Goal: Check status: Check status

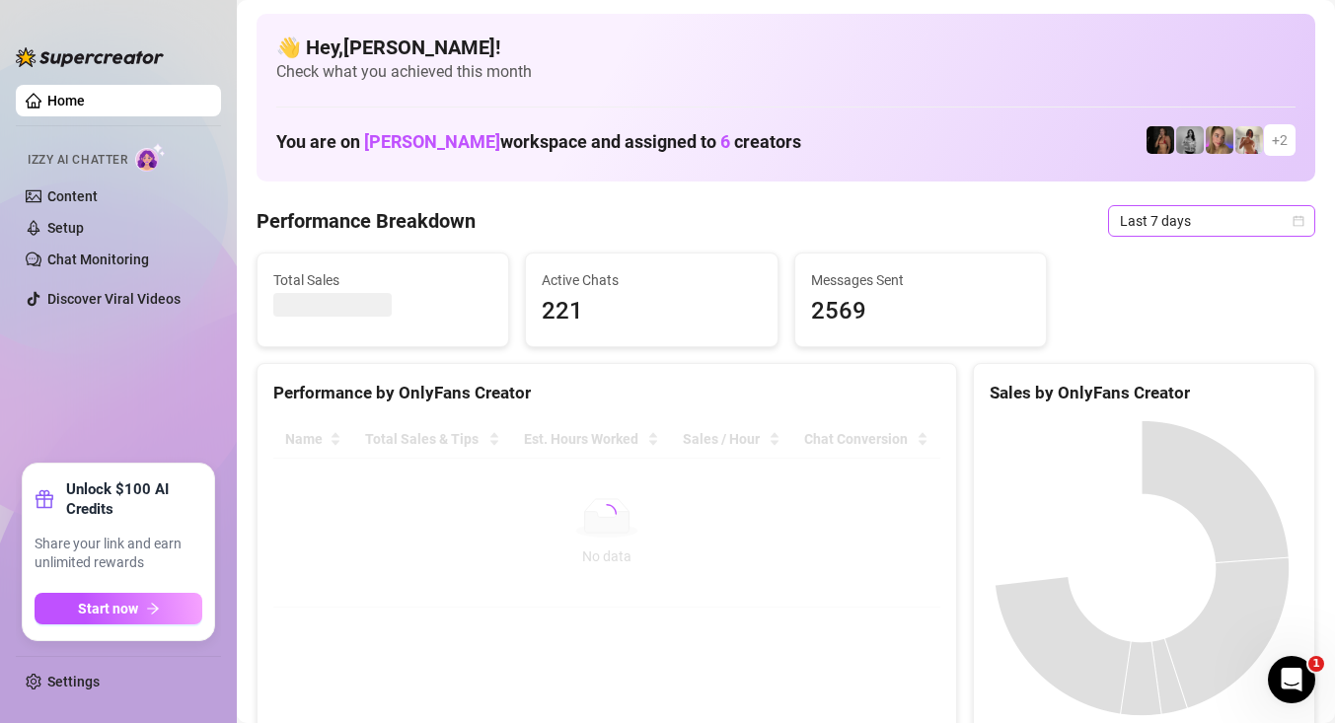
click at [1135, 222] on span "Last 7 days" at bounding box center [1212, 221] width 184 height 30
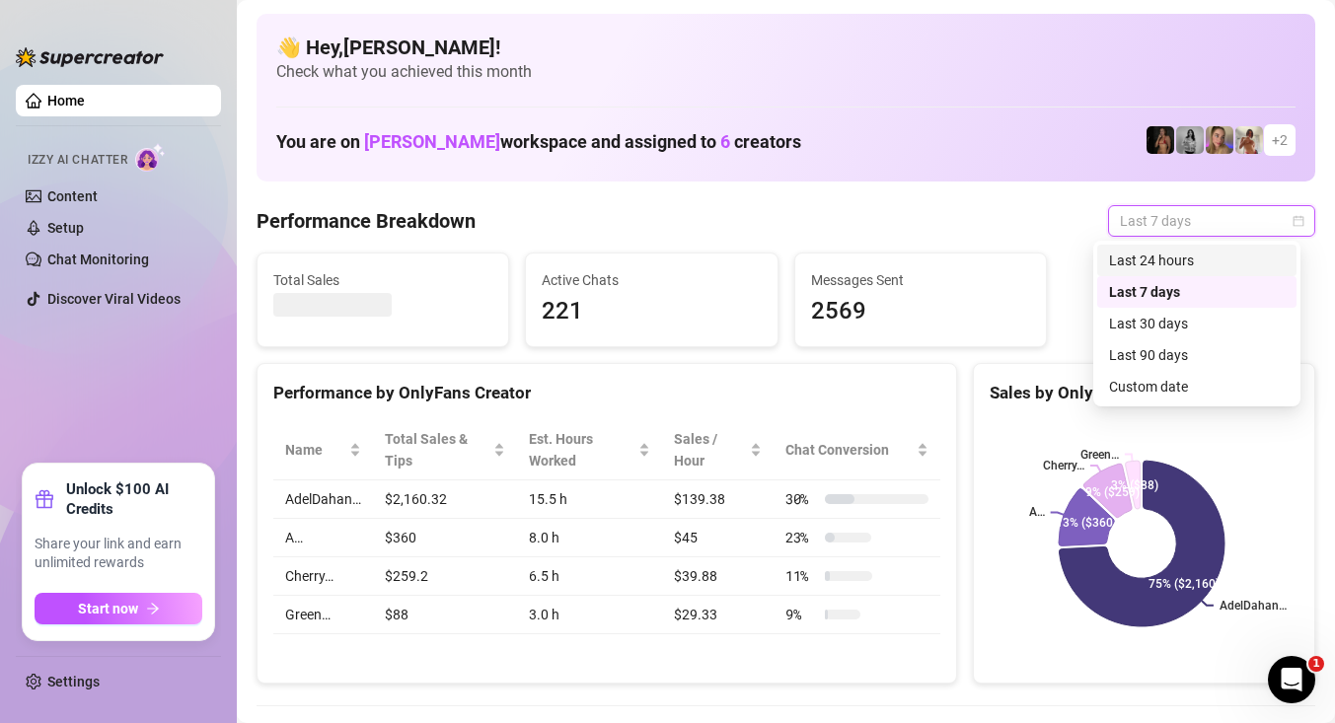
click at [1139, 254] on div "Last 24 hours" at bounding box center [1197, 261] width 176 height 22
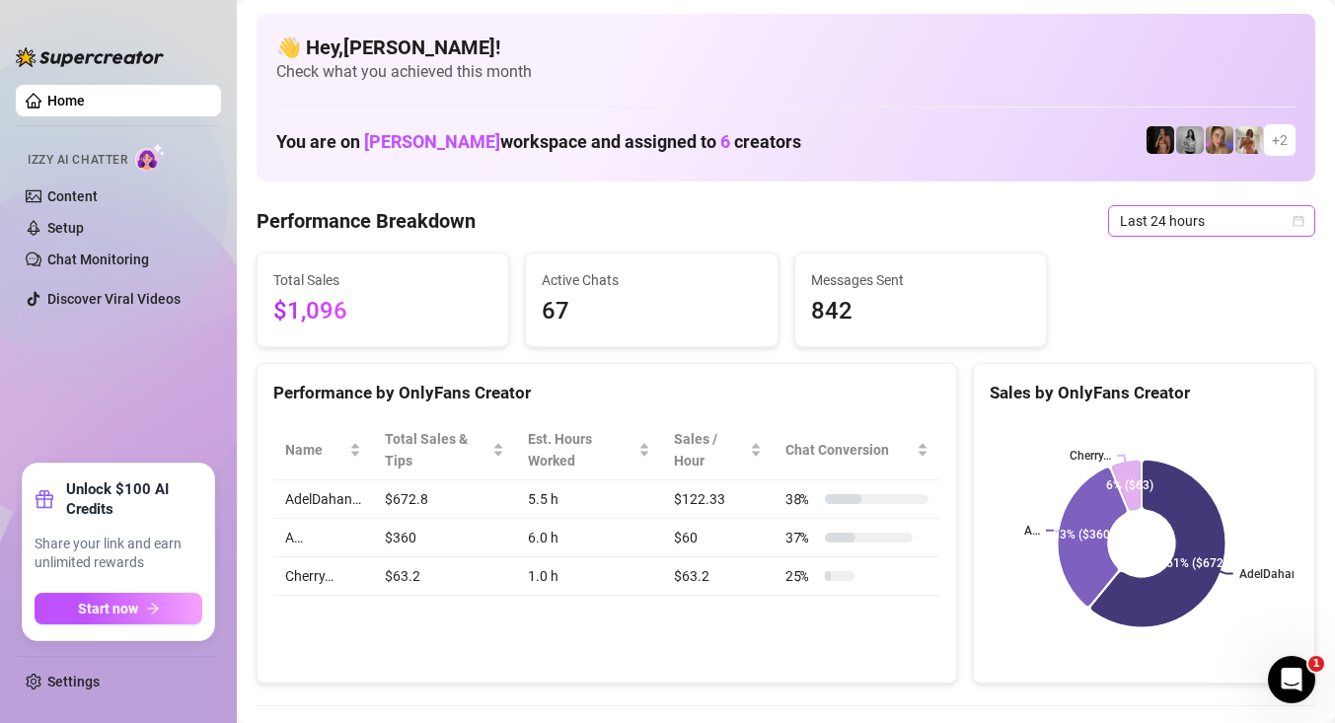
click at [1120, 214] on span "Last 24 hours" at bounding box center [1212, 221] width 184 height 30
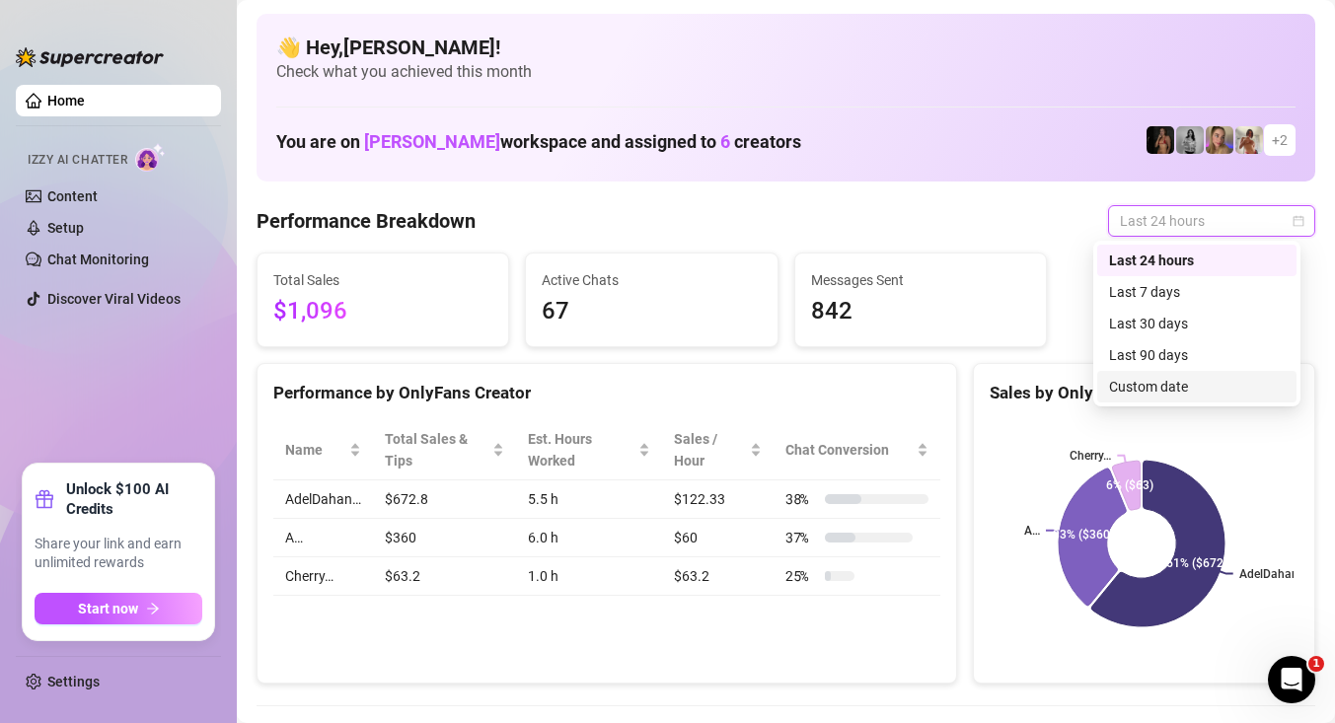
click at [1169, 379] on div "Custom date" at bounding box center [1197, 387] width 176 height 22
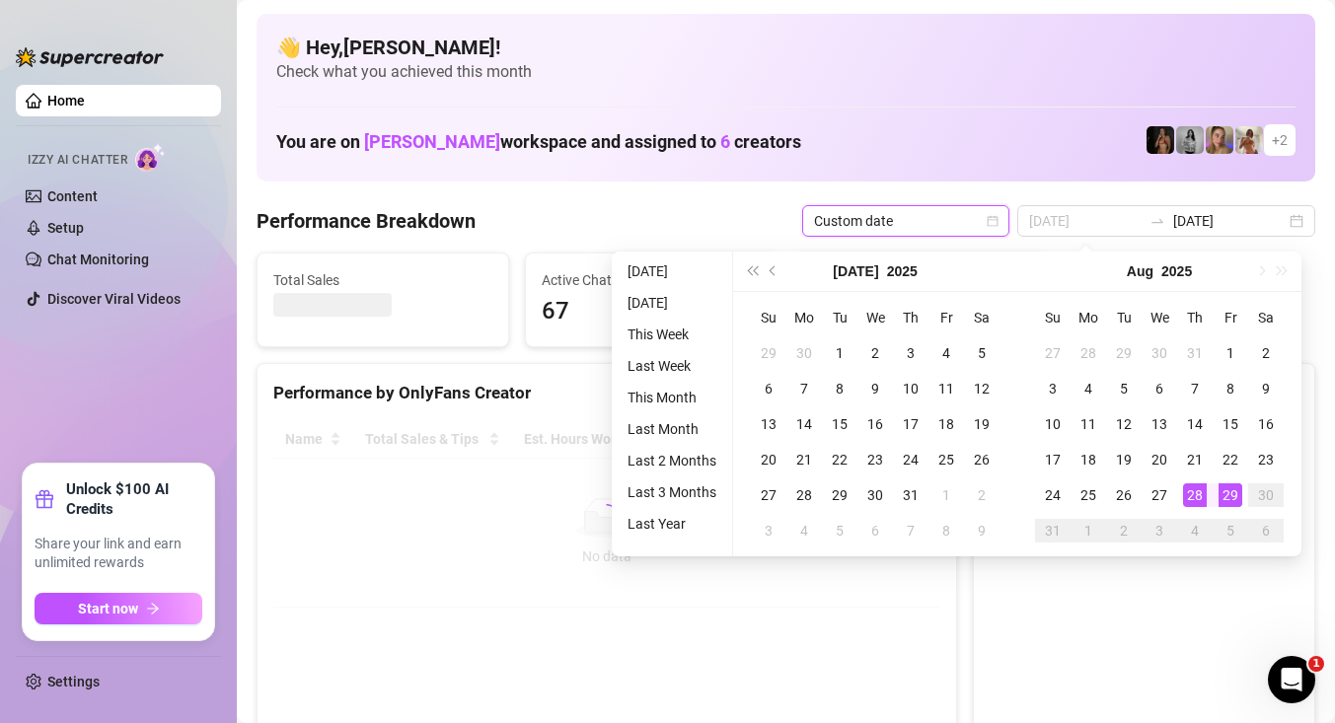
click at [1196, 491] on div "28" at bounding box center [1195, 495] width 24 height 24
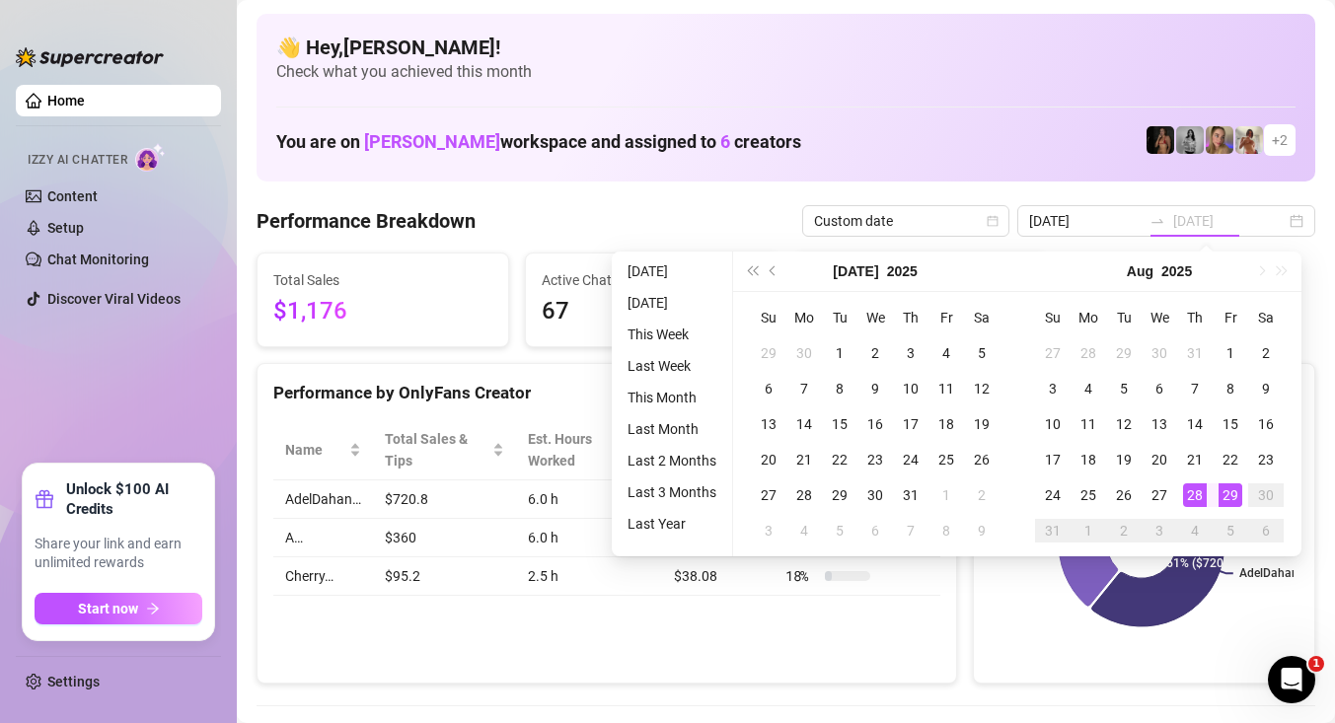
click at [1229, 490] on div "29" at bounding box center [1231, 495] width 24 height 24
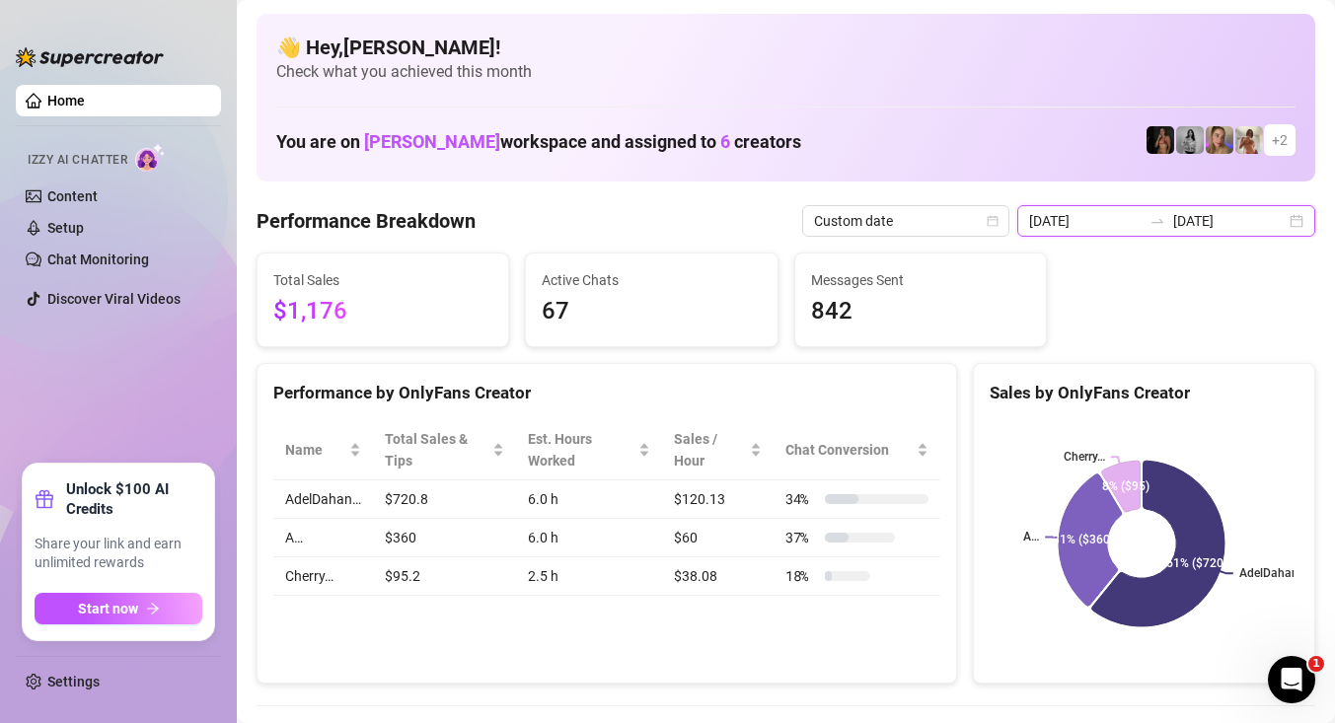
click at [1112, 218] on input "[DATE]" at bounding box center [1085, 221] width 112 height 22
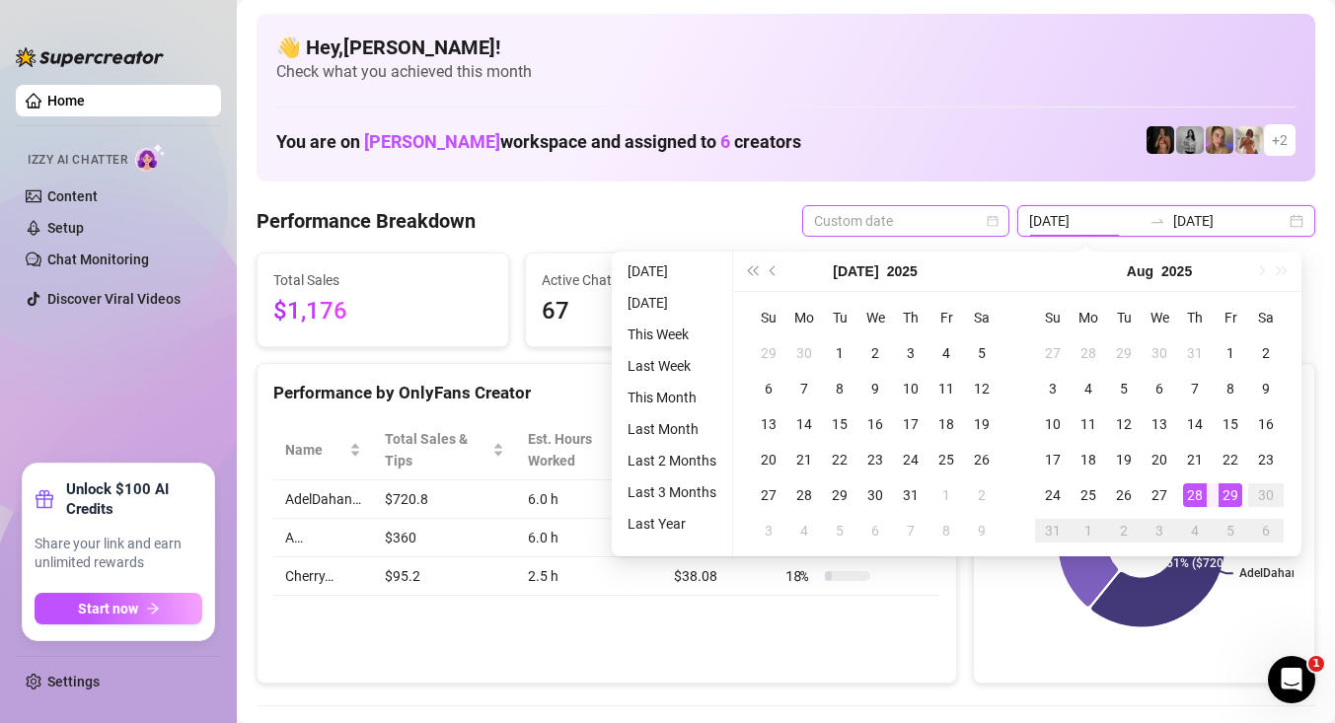
click at [965, 227] on span "Custom date" at bounding box center [906, 221] width 184 height 30
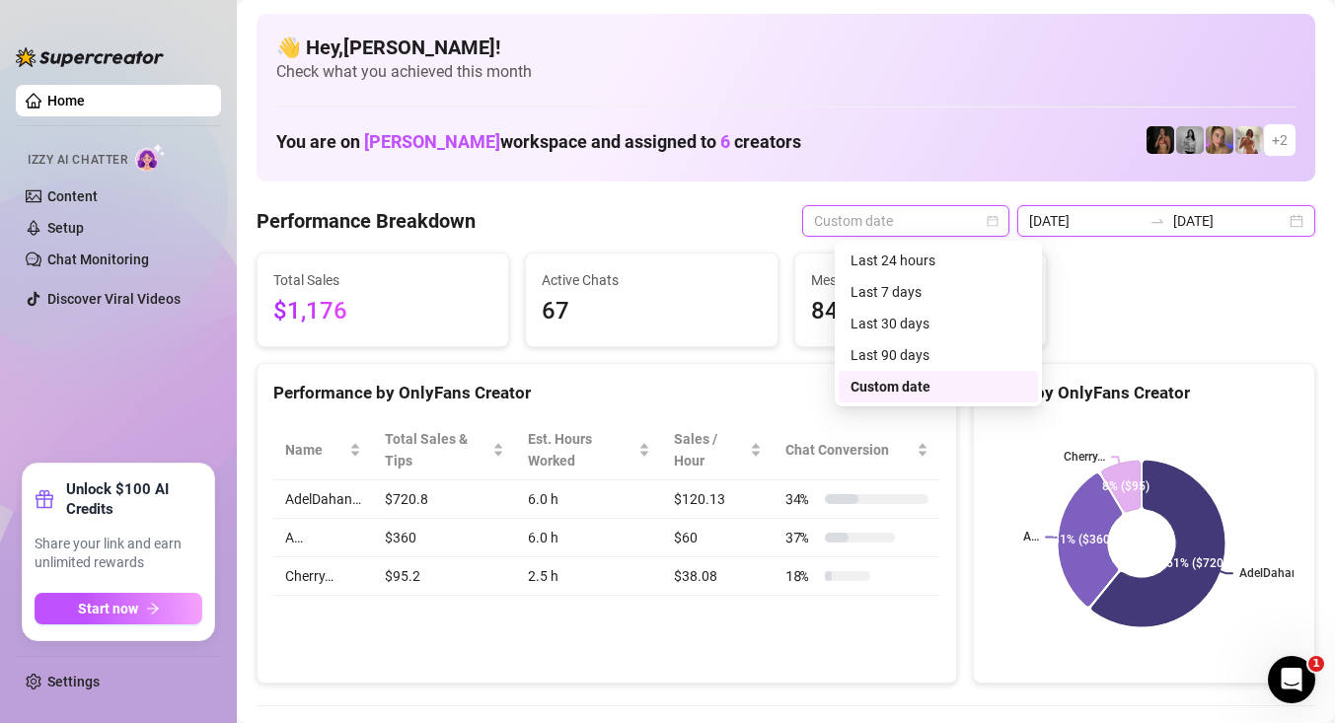
click at [1141, 227] on input "[DATE]" at bounding box center [1085, 221] width 112 height 22
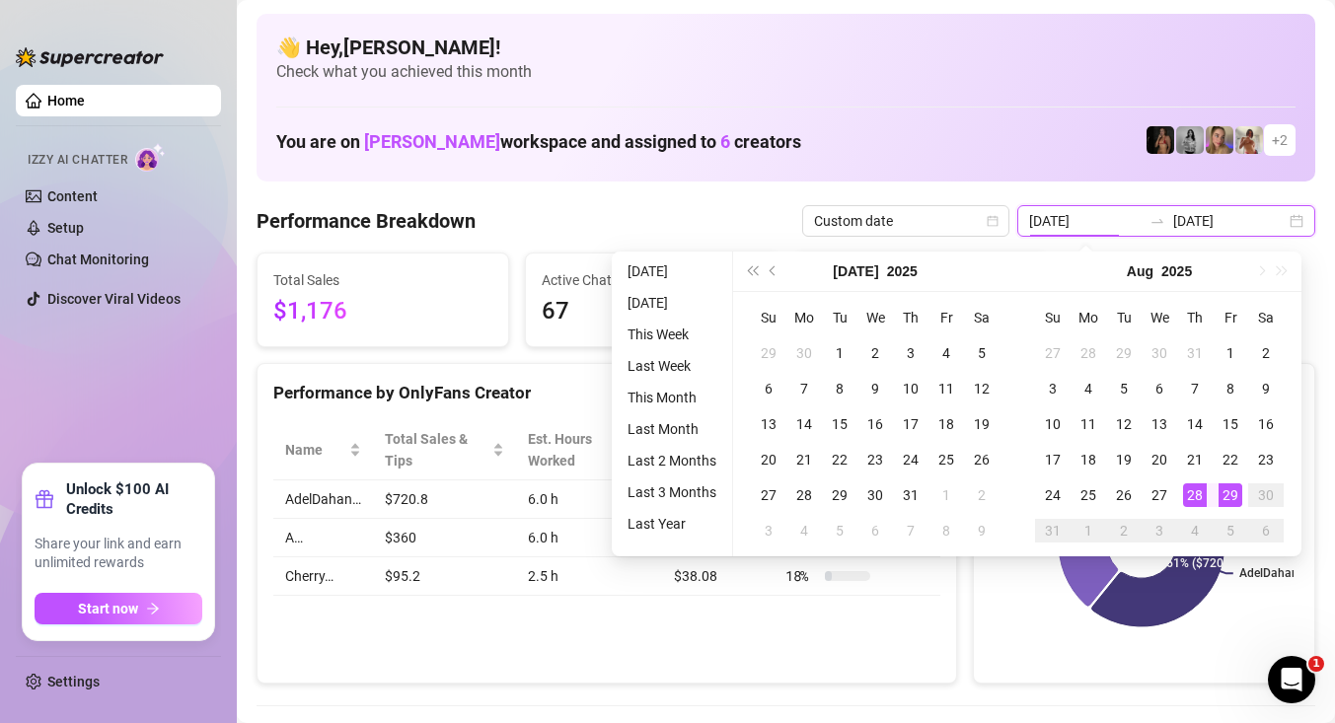
click at [1285, 227] on div "2025-08-28 2025-08-29" at bounding box center [1166, 221] width 298 height 32
type input "[DATE]"
click at [1194, 490] on div "28" at bounding box center [1195, 495] width 24 height 24
click at [1227, 487] on div "29" at bounding box center [1231, 495] width 24 height 24
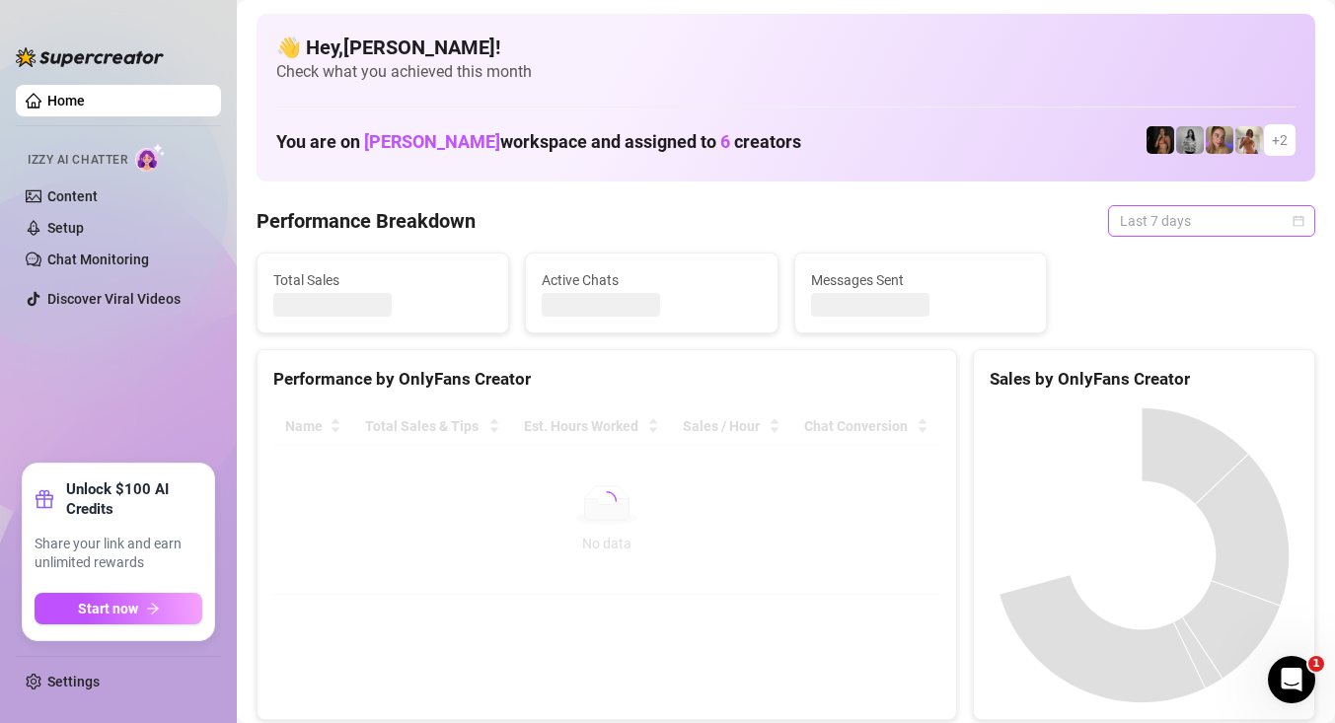
click at [1135, 221] on span "Last 7 days" at bounding box center [1212, 221] width 184 height 30
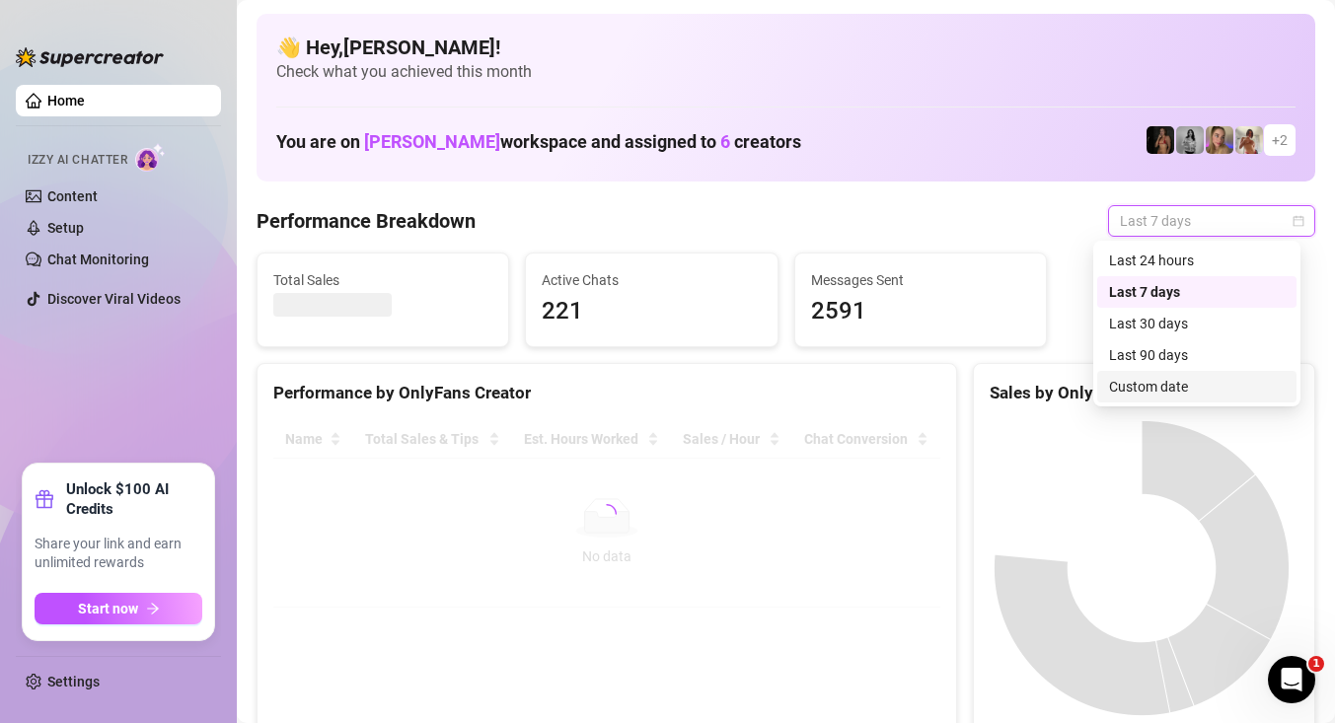
click at [1138, 386] on div "Custom date" at bounding box center [1197, 387] width 176 height 22
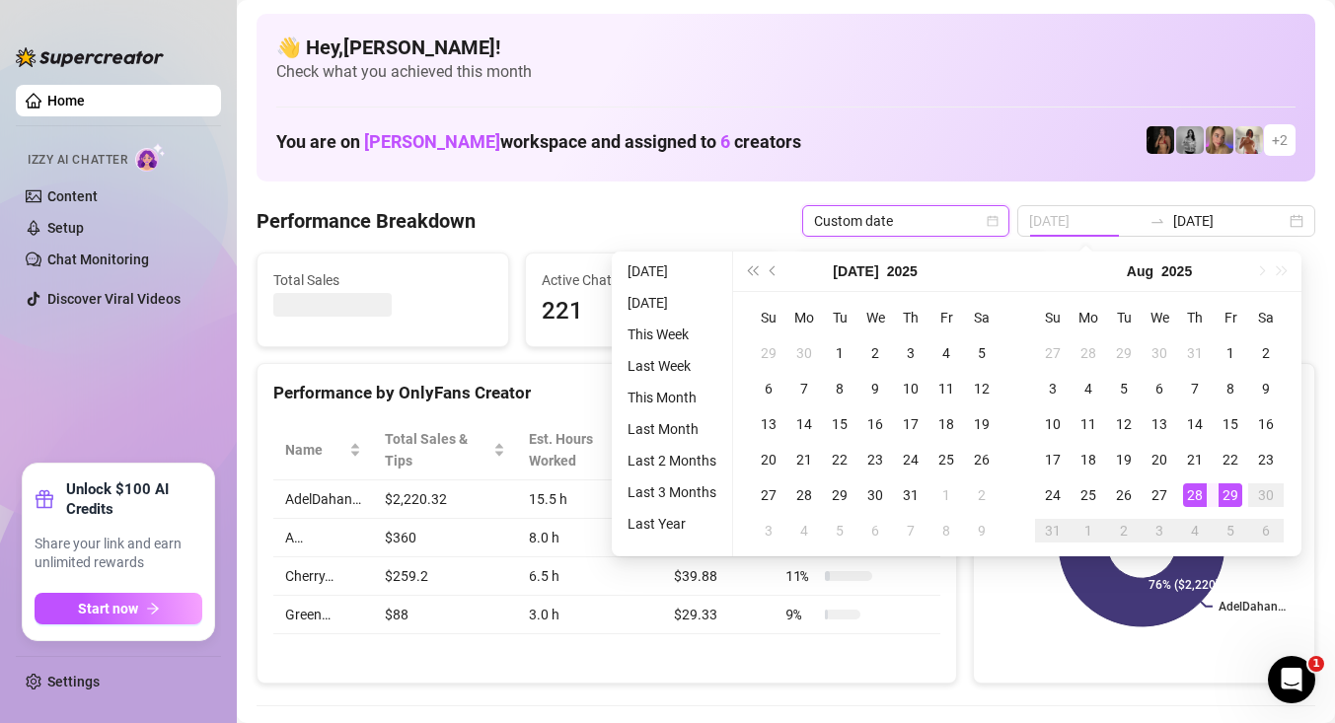
click at [1201, 491] on div "28" at bounding box center [1195, 495] width 24 height 24
click at [1228, 492] on div "29" at bounding box center [1231, 495] width 24 height 24
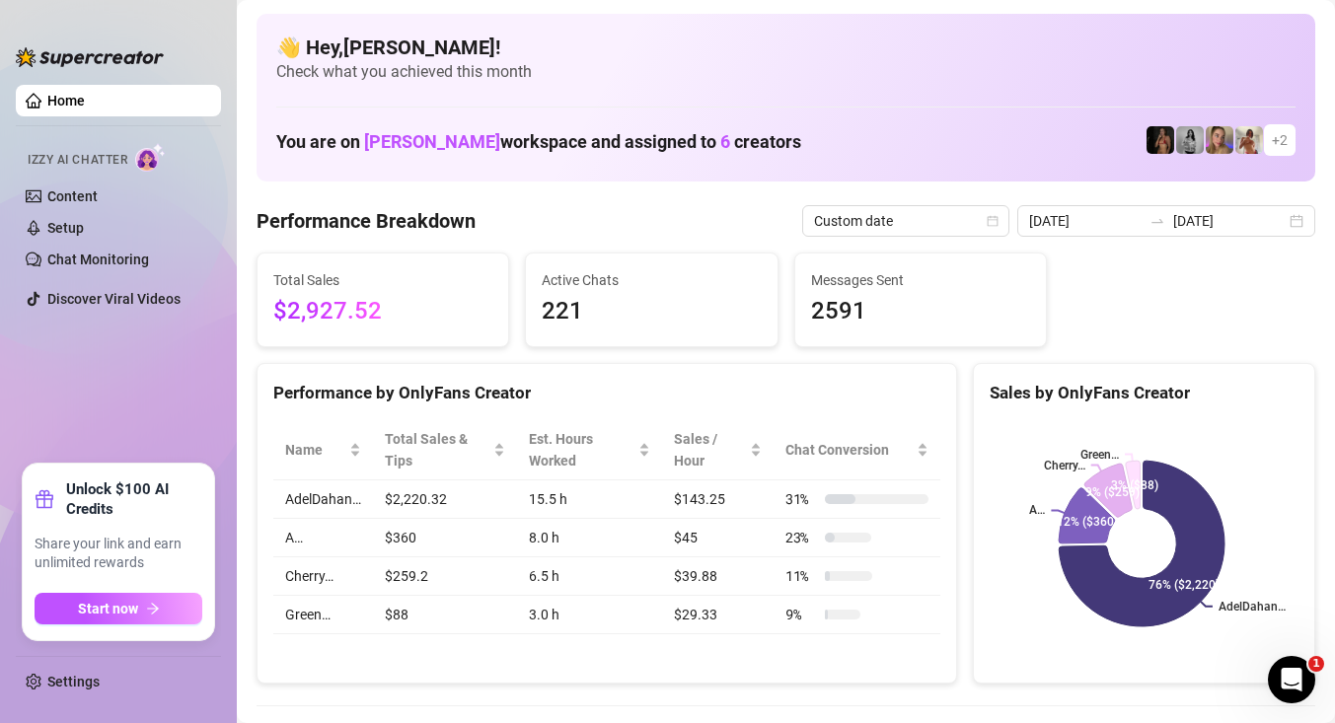
click at [1164, 315] on div "Total Sales $2,927.52 Active Chats 221 Messages Sent 2591" at bounding box center [786, 300] width 1075 height 95
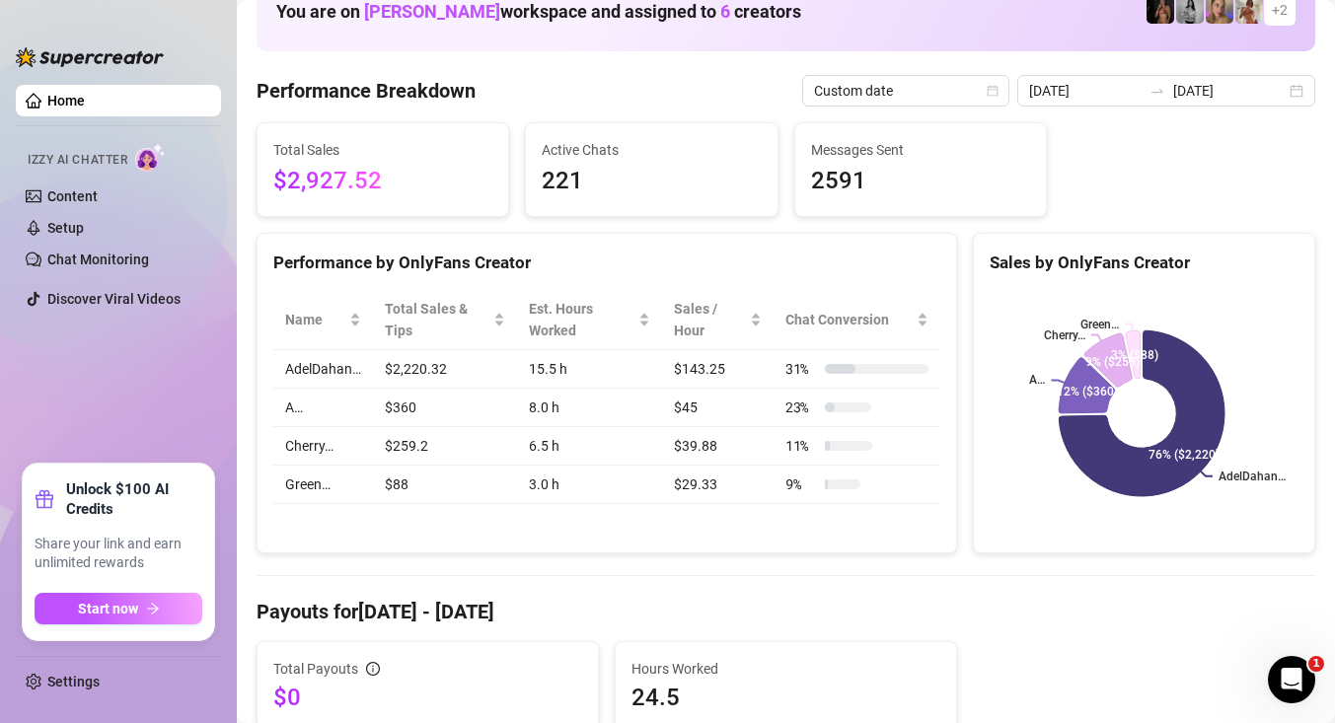
scroll to position [136, 0]
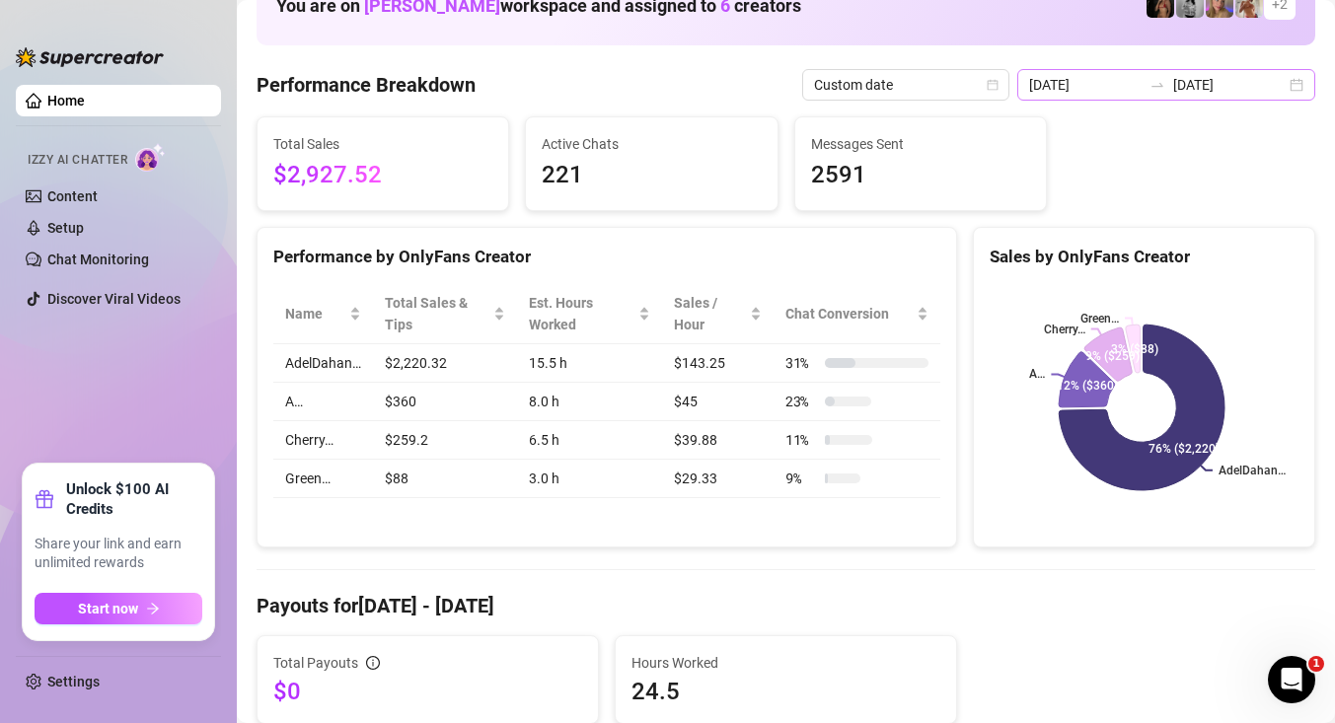
click at [1285, 90] on div "[DATE] [DATE]" at bounding box center [1166, 85] width 298 height 32
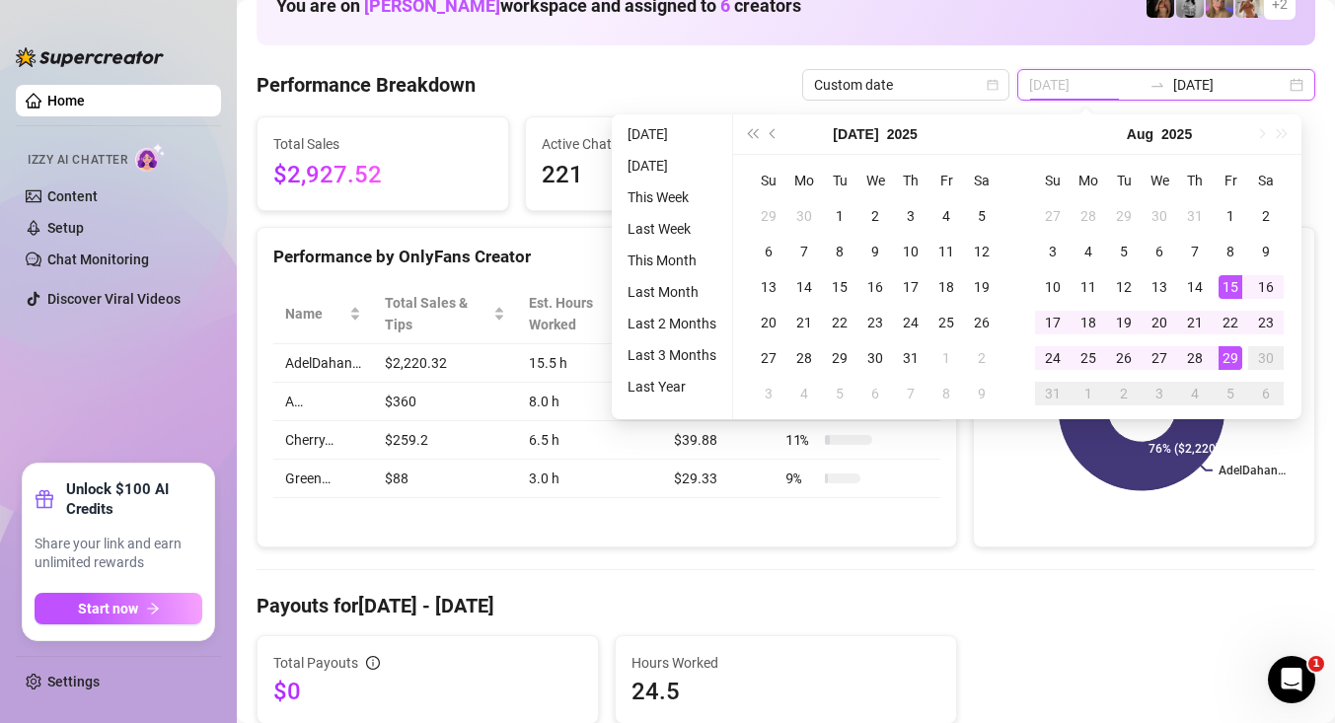
type input "[DATE]"
click at [1227, 358] on div "29" at bounding box center [1231, 358] width 24 height 24
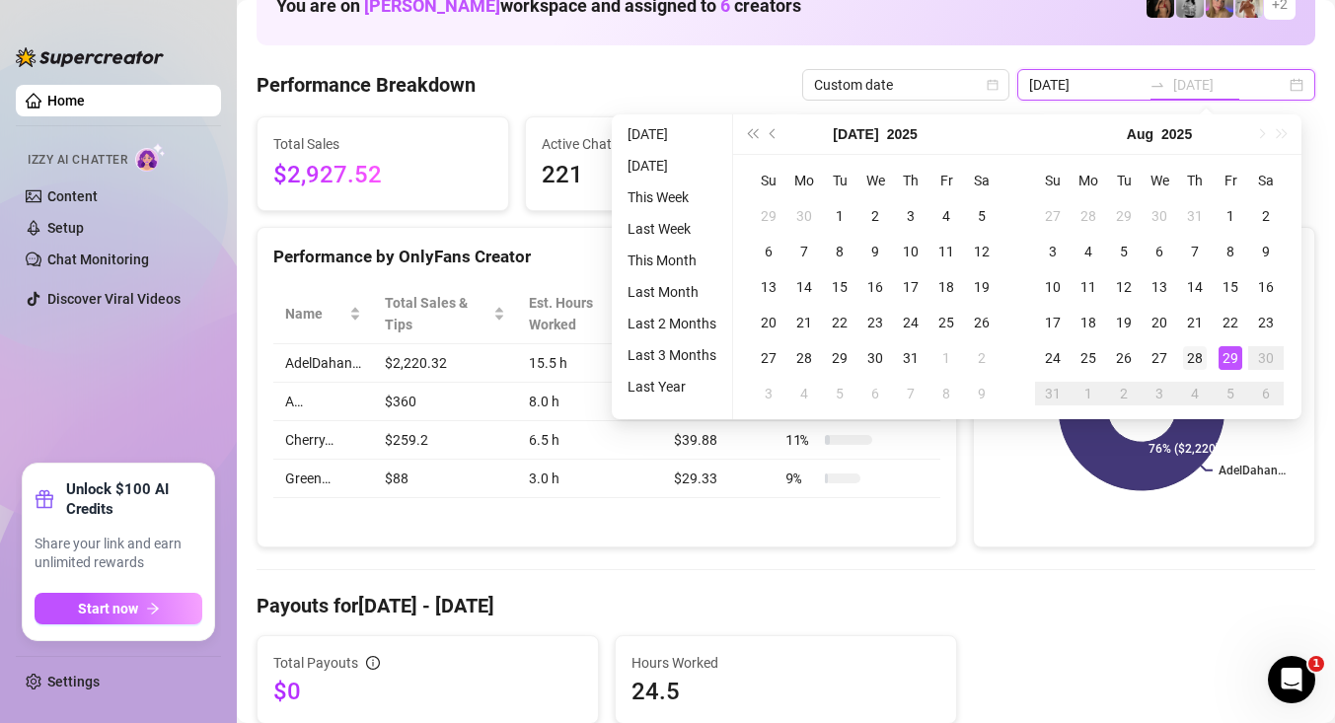
type input "[DATE]"
click at [1202, 352] on div "28" at bounding box center [1195, 358] width 24 height 24
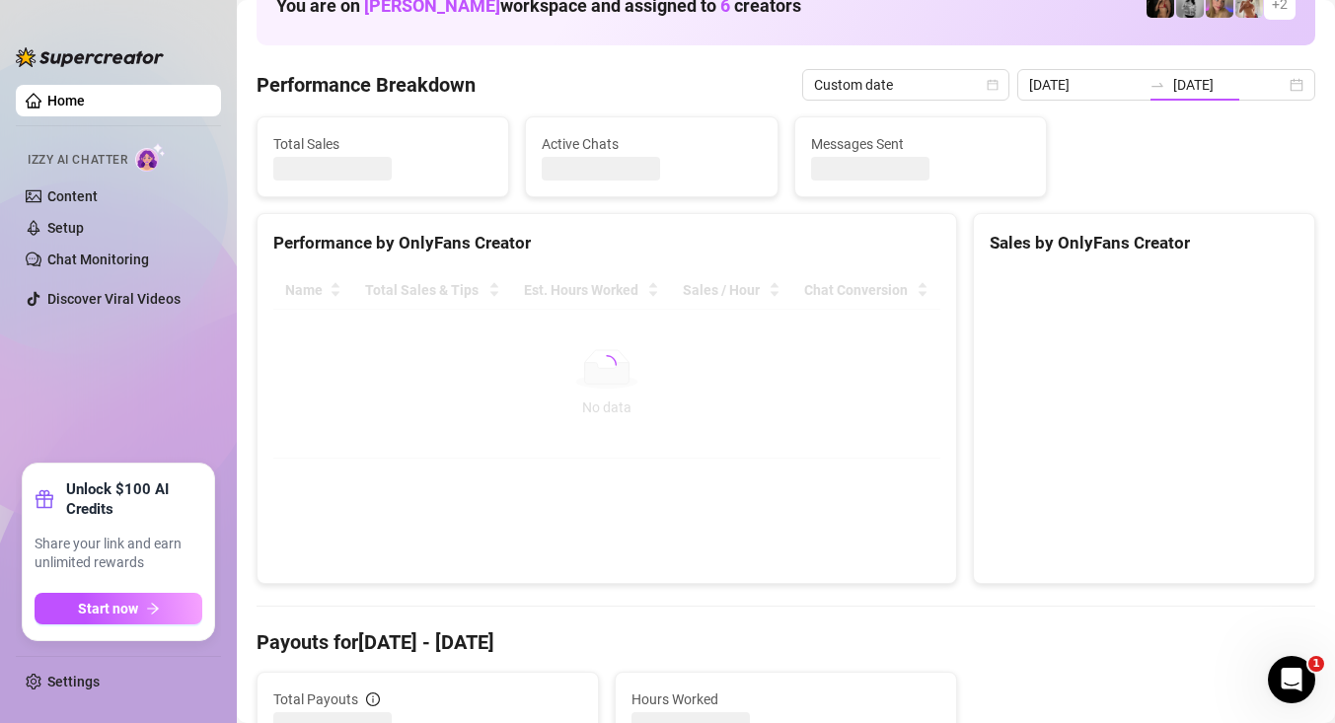
type input "[DATE]"
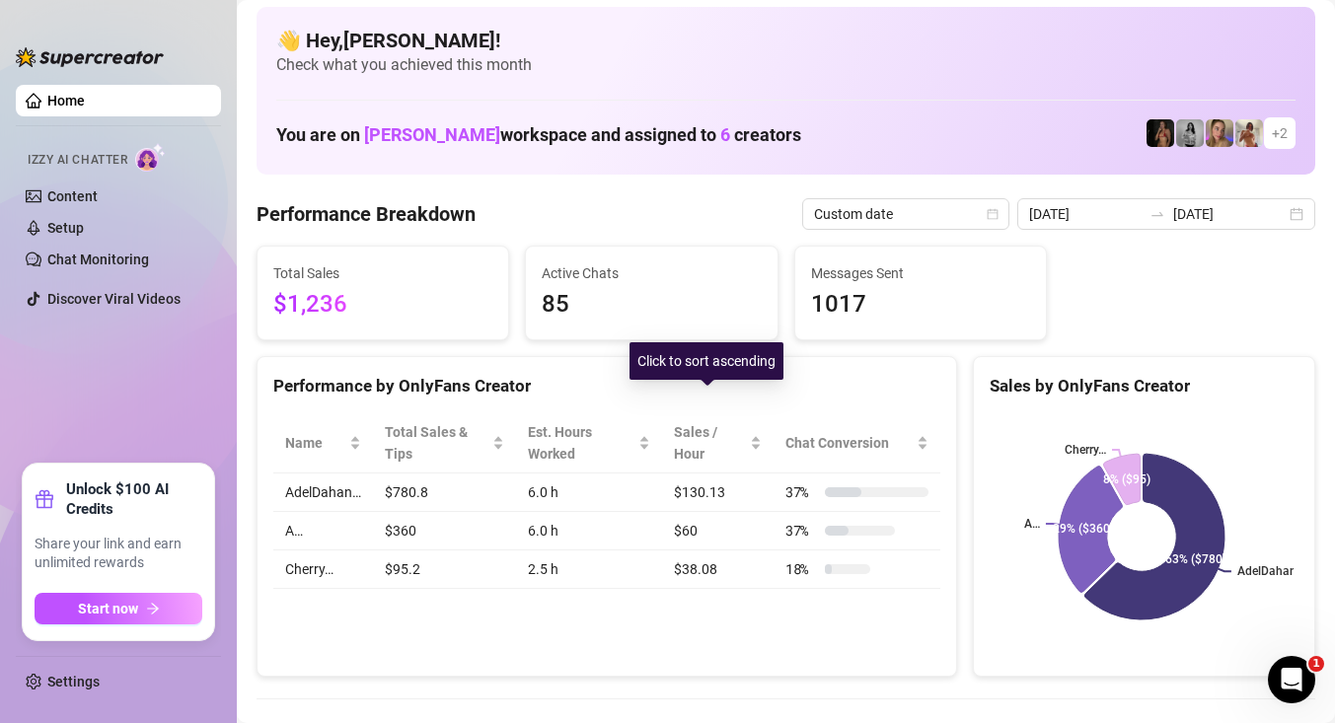
scroll to position [0, 0]
